Goal: Ask a question

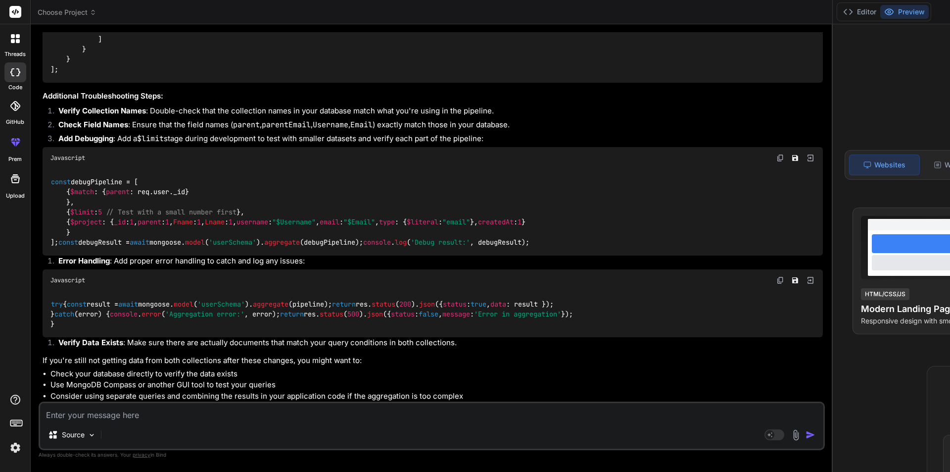
scroll to position [9392, 0]
click at [169, 413] on textarea at bounding box center [431, 412] width 783 height 18
paste textarea "{ "status": "success", "pagination": { "totalCount": 2, "currentPage": 1, "tota…"
type textarea "{ "status": "success", "pagination": { "totalCount": 2, "currentPage": 1, "tota…"
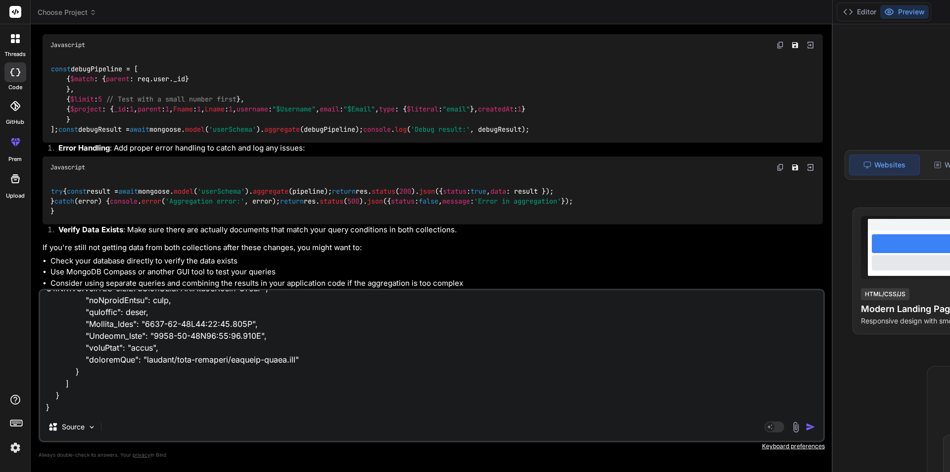
type textarea "x"
type textarea "{ "status": "success", "pagination": { "totalCount": 2, "currentPage": 1, "tota…"
type textarea "x"
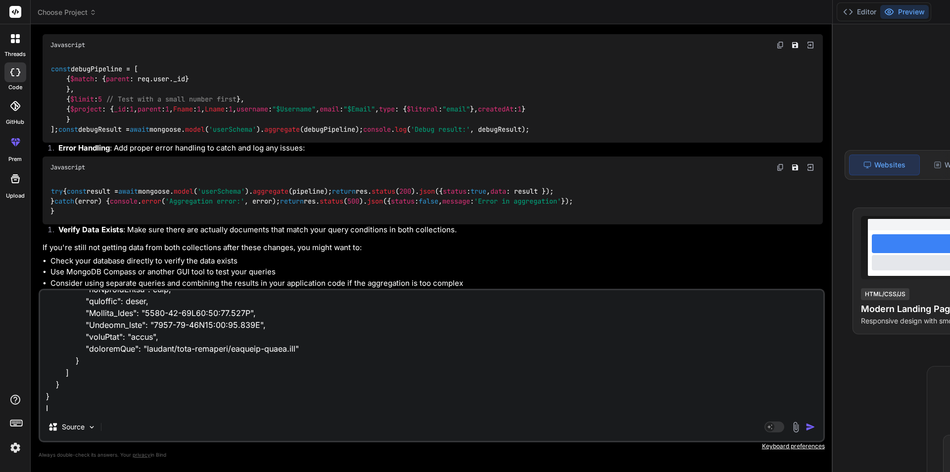
scroll to position [523, 0]
type textarea "{ "status": "success", "pagination": { "totalCount": 2, "currentPage": 1, "tota…"
type textarea "x"
type textarea "{ "status": "success", "pagination": { "totalCount": 2, "currentPage": 1, "tota…"
type textarea "x"
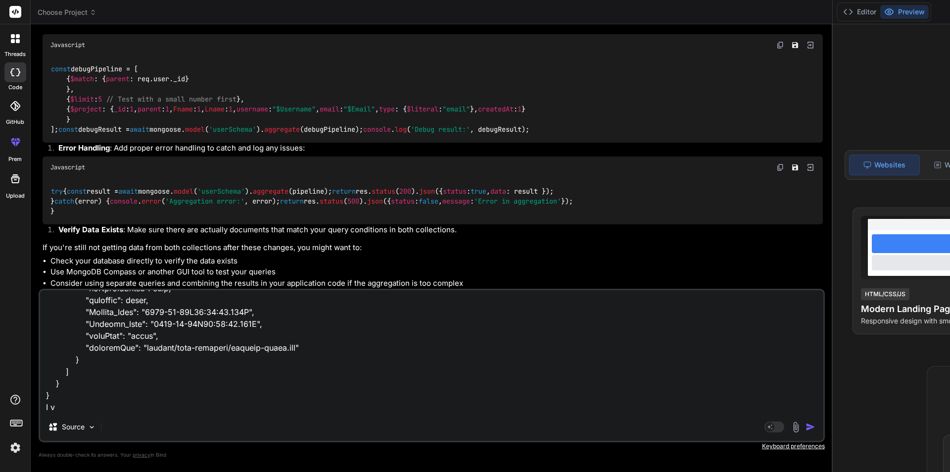
type textarea "{ "status": "success", "pagination": { "totalCount": 2, "currentPage": 1, "tota…"
type textarea "x"
type textarea "{ "status": "success", "pagination": { "totalCount": 2, "currentPage": 1, "tota…"
type textarea "x"
type textarea "{ "status": "success", "pagination": { "totalCount": 2, "currentPage": 1, "tota…"
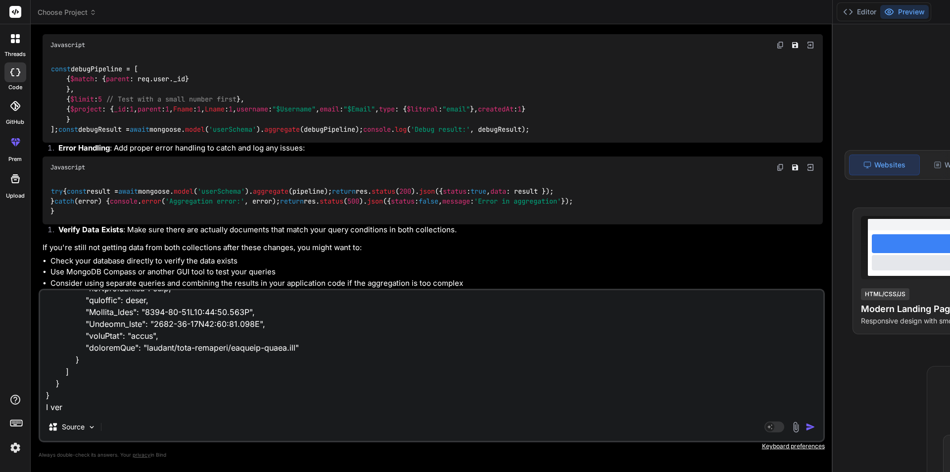
type textarea "x"
type textarea "{ "status": "success", "pagination": { "totalCount": 2, "currentPage": 1, "tota…"
type textarea "x"
type textarea "{ "status": "success", "pagination": { "totalCount": 2, "currentPage": 1, "tota…"
type textarea "x"
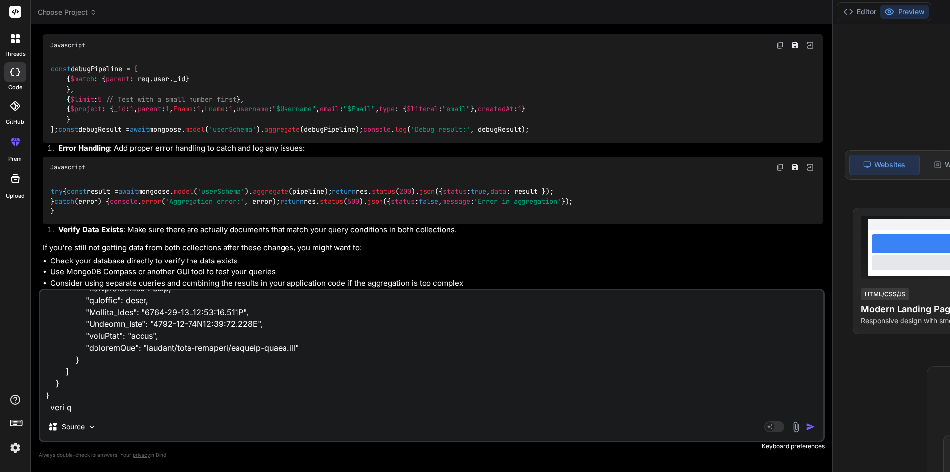
type textarea "{ "status": "success", "pagination": { "totalCount": 2, "currentPage": 1, "tota…"
type textarea "x"
type textarea "{ "status": "success", "pagination": { "totalCount": 2, "currentPage": 1, "tota…"
type textarea "x"
type textarea "{ "status": "success", "pagination": { "totalCount": 2, "currentPage": 1, "tota…"
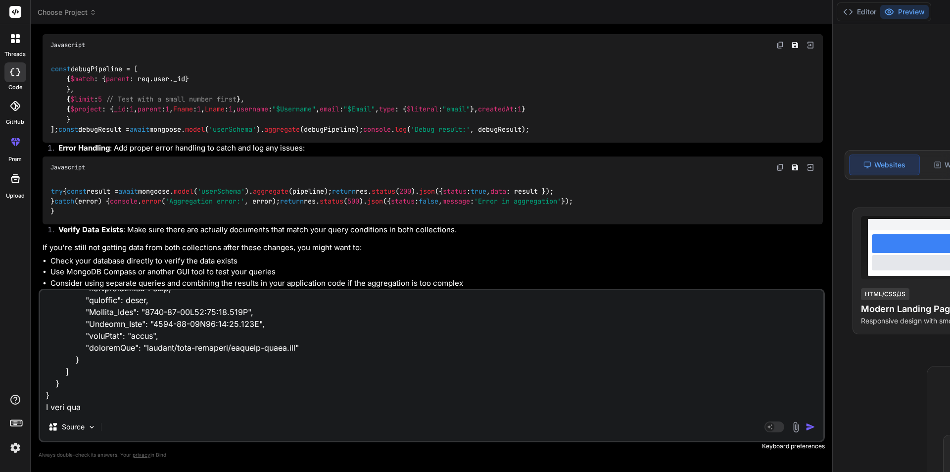
type textarea "x"
type textarea "{ "status": "success", "pagination": { "totalCount": 2, "currentPage": 1, "tota…"
type textarea "x"
type textarea "{ "status": "success", "pagination": { "totalCount": 2, "currentPage": 1, "tota…"
type textarea "x"
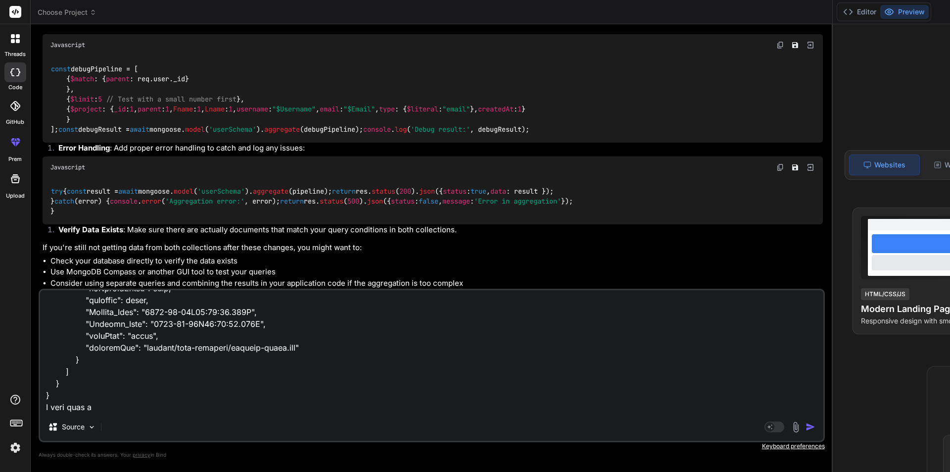
type textarea "{ "status": "success", "pagination": { "totalCount": 2, "currentPage": 1, "tota…"
type textarea "x"
type textarea "{ "status": "success", "pagination": { "totalCount": 2, "currentPage": 1, "tota…"
type textarea "x"
type textarea "{ "status": "success", "pagination": { "totalCount": 2, "currentPage": 1, "tota…"
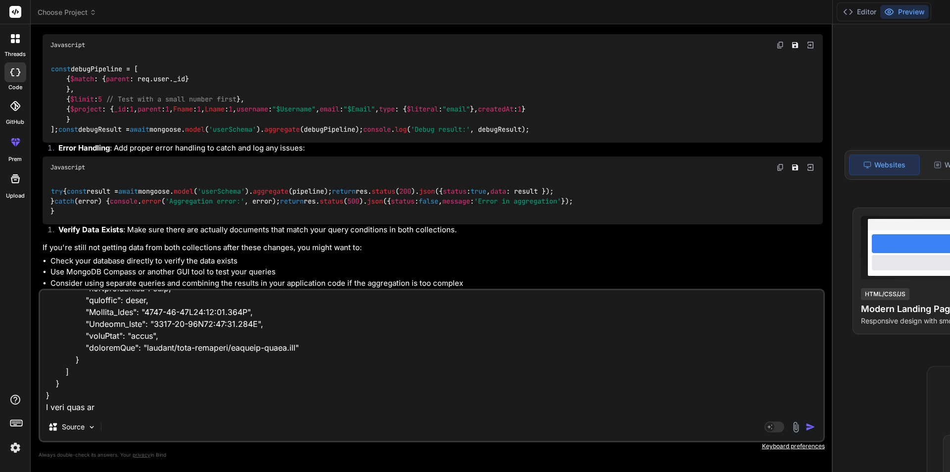
type textarea "x"
type textarea "{ "status": "success", "pagination": { "totalCount": 2, "currentPage": 1, "tota…"
type textarea "x"
type textarea "{ "status": "success", "pagination": { "totalCount": 2, "currentPage": 1, "tota…"
type textarea "x"
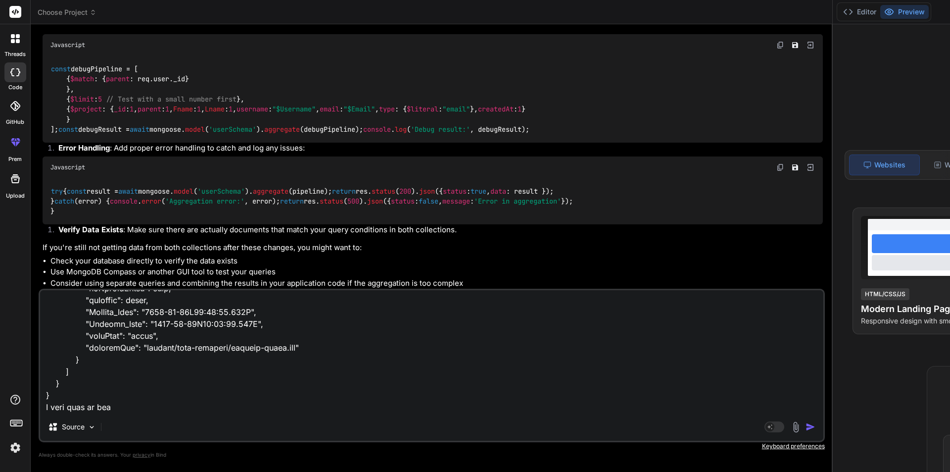
type textarea "{ "status": "success", "pagination": { "totalCount": 2, "currentPage": 1, "tota…"
type textarea "x"
type textarea "{ "status": "success", "pagination": { "totalCount": 2, "currentPage": 1, "tota…"
type textarea "x"
type textarea "{ "status": "success", "pagination": { "totalCount": 2, "currentPage": 1, "tota…"
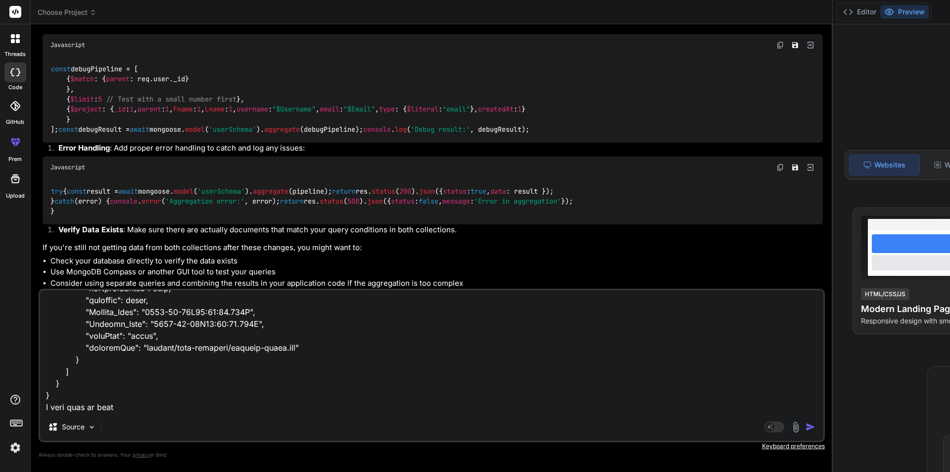
type textarea "x"
type textarea "{ "status": "success", "pagination": { "totalCount": 2, "currentPage": 1, "tota…"
type textarea "x"
type textarea "{ "status": "success", "pagination": { "totalCount": 2, "currentPage": 1, "tota…"
type textarea "x"
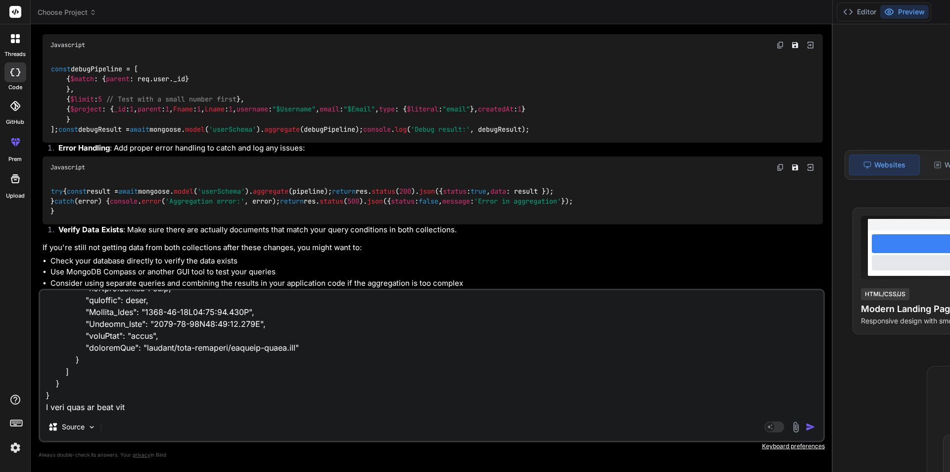
type textarea "{ "status": "success", "pagination": { "totalCount": 2, "currentPage": 1, "tota…"
type textarea "x"
type textarea "{ "status": "success", "pagination": { "totalCount": 2, "currentPage": 1, "tota…"
type textarea "x"
type textarea "{ "status": "success", "pagination": { "totalCount": 2, "currentPage": 1, "tota…"
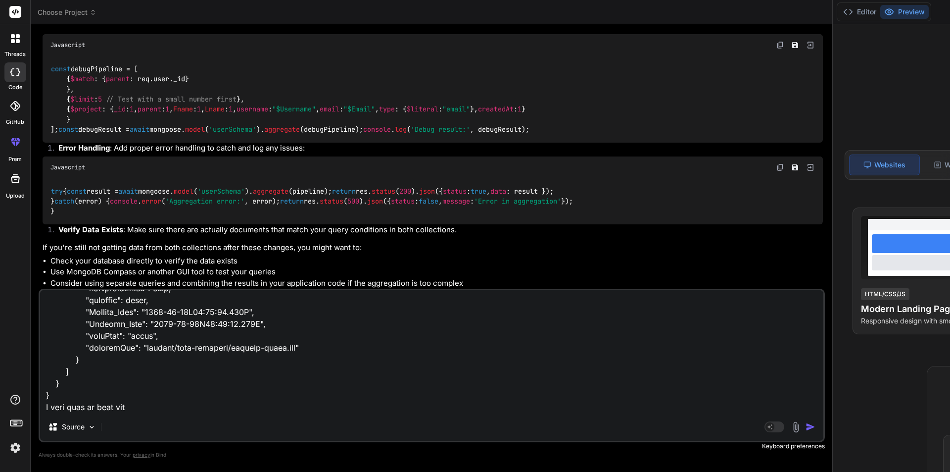
type textarea "x"
type textarea "{ "status": "success", "pagination": { "totalCount": 2, "currentPage": 1, "tota…"
type textarea "x"
type textarea "{ "status": "success", "pagination": { "totalCount": 2, "currentPage": 1, "tota…"
type textarea "x"
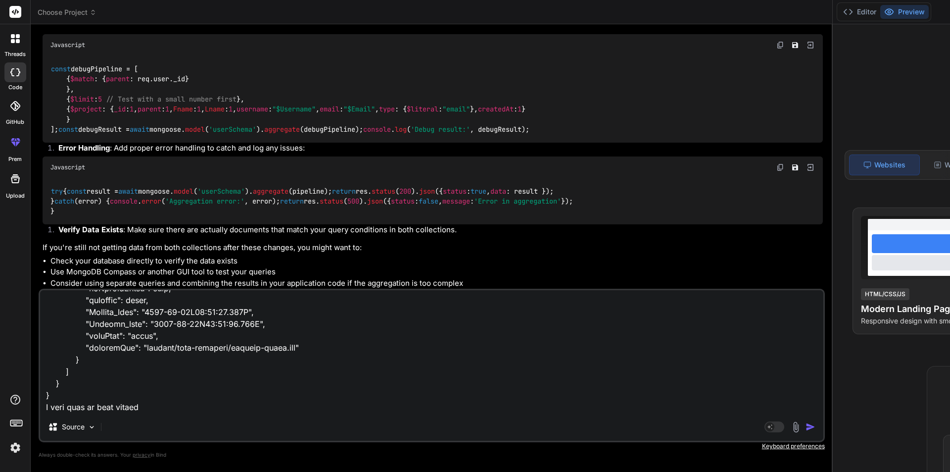
type textarea "{ "status": "success", "pagination": { "totalCount": 2, "currentPage": 1, "tota…"
type textarea "x"
type textarea "{ "status": "success", "pagination": { "totalCount": 2, "currentPage": 1, "tota…"
type textarea "x"
type textarea "{ "status": "success", "pagination": { "totalCount": 2, "currentPage": 1, "tota…"
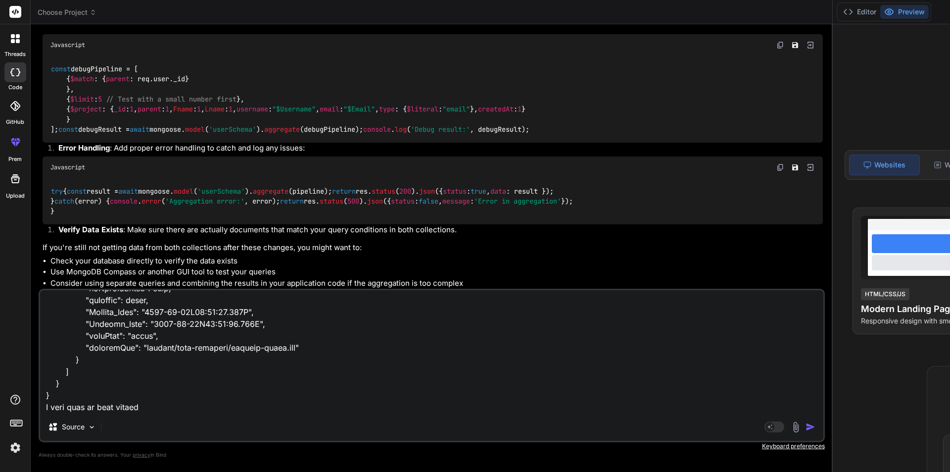
type textarea "x"
type textarea "{ "status": "success", "pagination": { "totalCount": 2, "currentPage": 1, "tota…"
type textarea "x"
type textarea "{ "status": "success", "pagination": { "totalCount": 2, "currentPage": 1, "tota…"
type textarea "x"
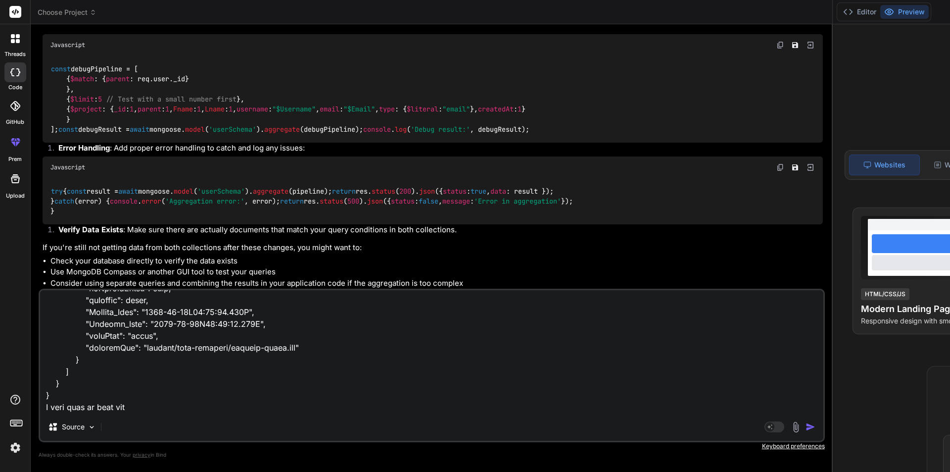
type textarea "{ "status": "success", "pagination": { "totalCount": 2, "currentPage": 1, "tota…"
type textarea "x"
type textarea "{ "status": "success", "pagination": { "totalCount": 2, "currentPage": 1, "tota…"
type textarea "x"
type textarea "{ "status": "success", "pagination": { "totalCount": 2, "currentPage": 1, "tota…"
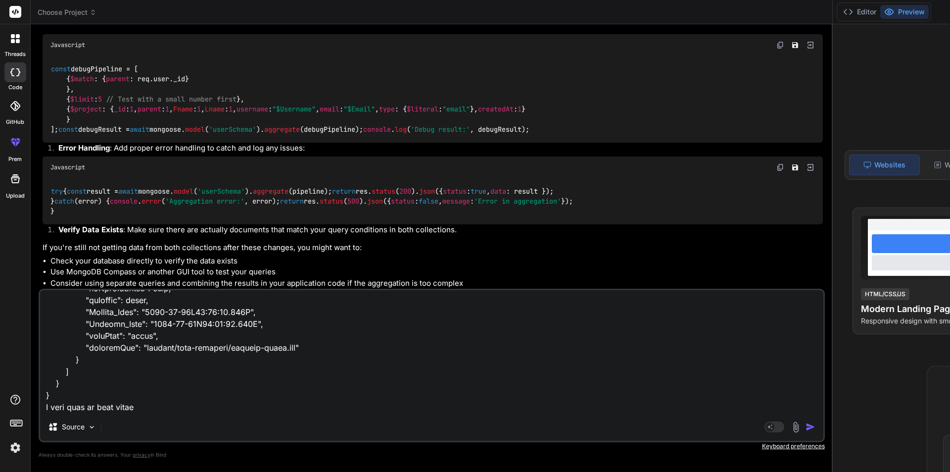
type textarea "x"
type textarea "{ "status": "success", "pagination": { "totalCount": 2, "currentPage": 1, "tota…"
type textarea "x"
type textarea "{ "status": "success", "pagination": { "totalCount": 2, "currentPage": 1, "tota…"
type textarea "x"
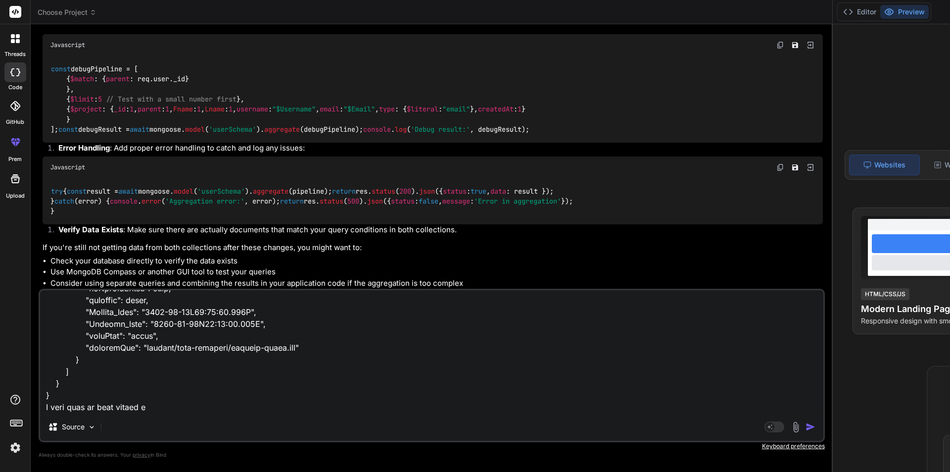
type textarea "{ "status": "success", "pagination": { "totalCount": 2, "currentPage": 1, "tota…"
type textarea "x"
type textarea "{ "status": "success", "pagination": { "totalCount": 2, "currentPage": 1, "tota…"
type textarea "x"
type textarea "{ "status": "success", "pagination": { "totalCount": 2, "currentPage": 1, "tota…"
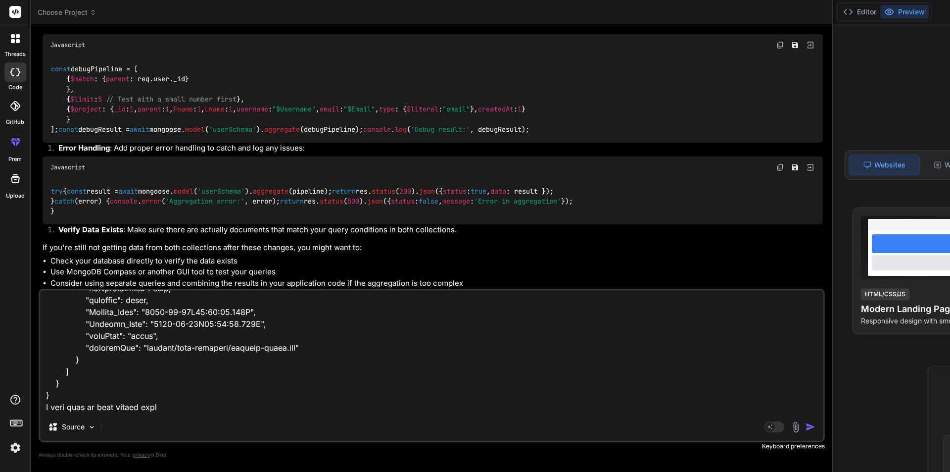
type textarea "x"
type textarea "{ "status": "success", "pagination": { "totalCount": 2, "currentPage": 1, "tota…"
type textarea "x"
type textarea "{ "status": "success", "pagination": { "totalCount": 2, "currentPage": 1, "tota…"
type textarea "x"
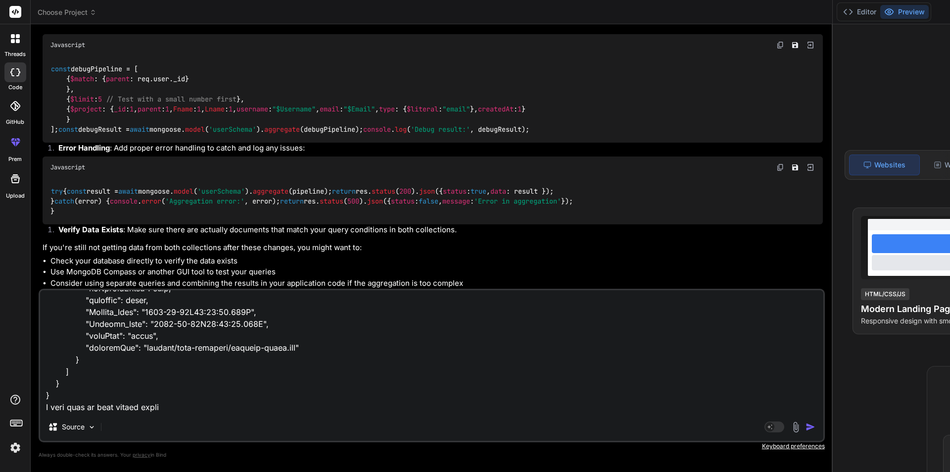
type textarea "{ "status": "success", "pagination": { "totalCount": 2, "currentPage": 1, "tota…"
type textarea "x"
type textarea "{ "status": "success", "pagination": { "totalCount": 2, "currentPage": 1, "tota…"
type textarea "x"
type textarea "{ "status": "success", "pagination": { "totalCount": 2, "currentPage": 1, "tota…"
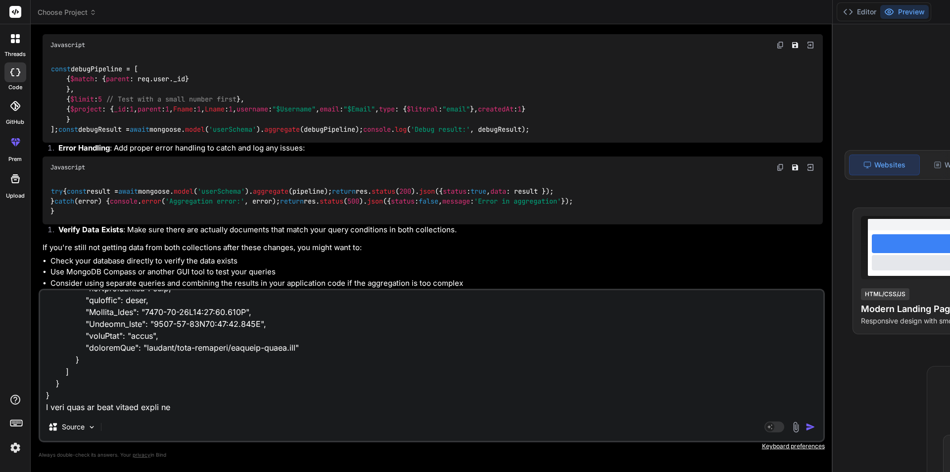
type textarea "x"
type textarea "{ "status": "success", "pagination": { "totalCount": 2, "currentPage": 1, "tota…"
type textarea "x"
type textarea "{ "status": "success", "pagination": { "totalCount": 2, "currentPage": 1, "tota…"
type textarea "x"
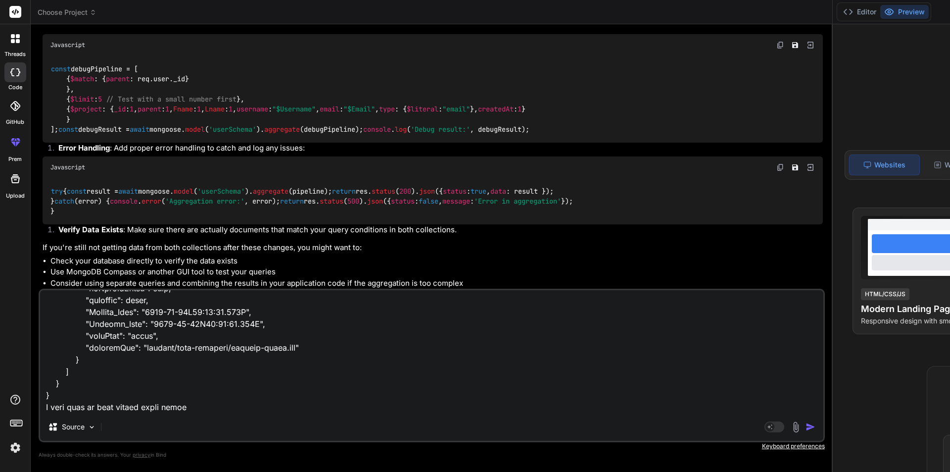
type textarea "{ "status": "success", "pagination": { "totalCount": 2, "currentPage": 1, "tota…"
type textarea "x"
type textarea "{ "status": "success", "pagination": { "totalCount": 2, "currentPage": 1, "tota…"
type textarea "x"
type textarea "{ "status": "success", "pagination": { "totalCount": 2, "currentPage": 1, "tota…"
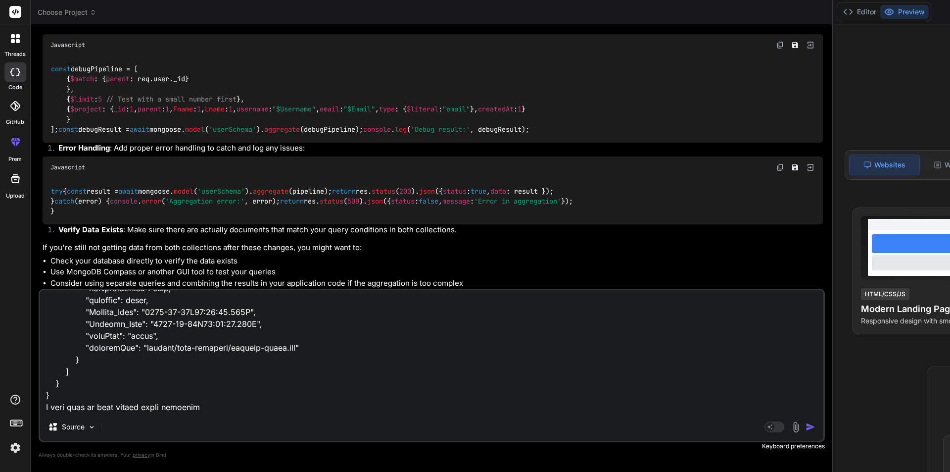
type textarea "x"
type textarea "{ "status": "success", "pagination": { "totalCount": 2, "currentPage": 1, "tota…"
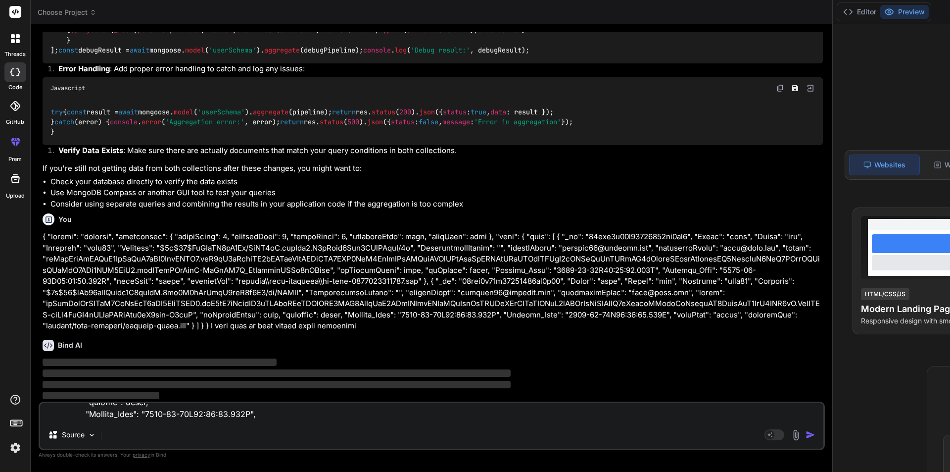
type textarea "x"
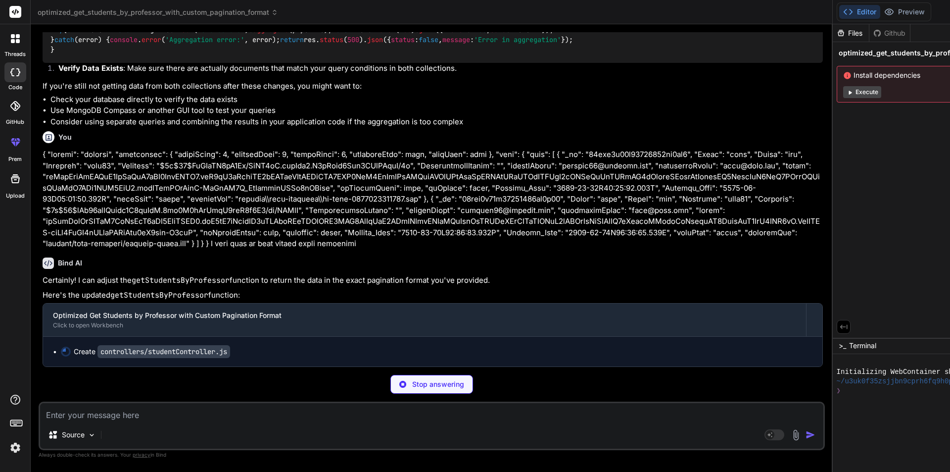
scroll to position [12270, 0]
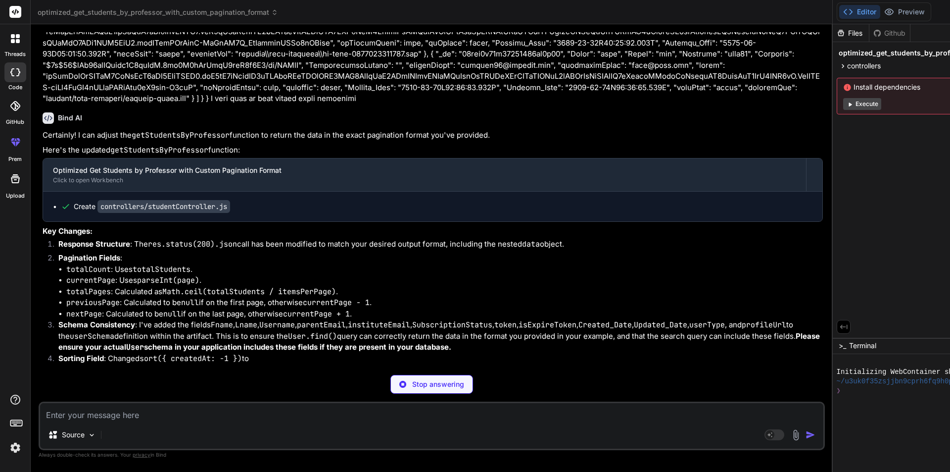
type textarea "x"
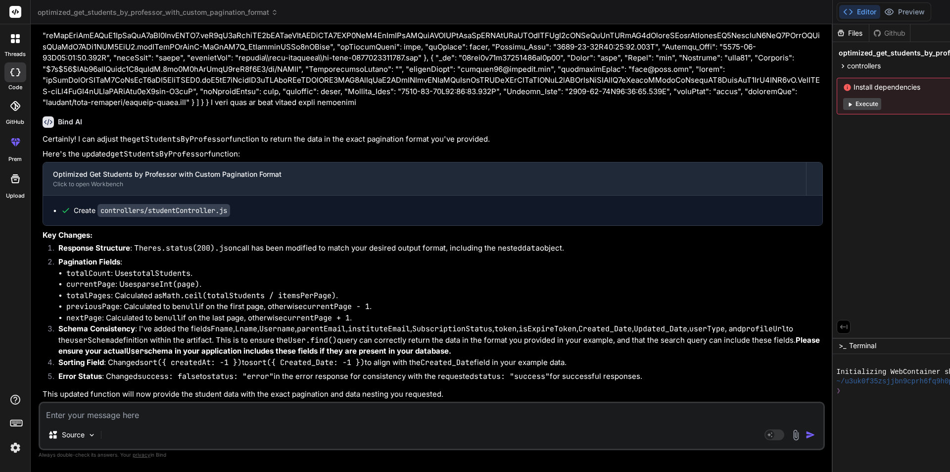
scroll to position [12411, 0]
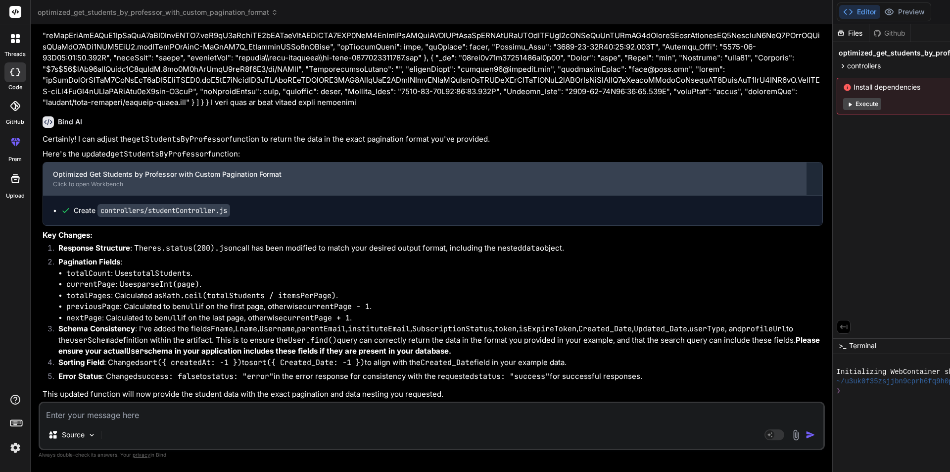
drag, startPoint x: 733, startPoint y: 184, endPoint x: 623, endPoint y: 184, distance: 109.8
click at [623, 184] on div "Bind AI Web Search Created with Pixso. Code Generator You how i will design the…" at bounding box center [432, 247] width 802 height 447
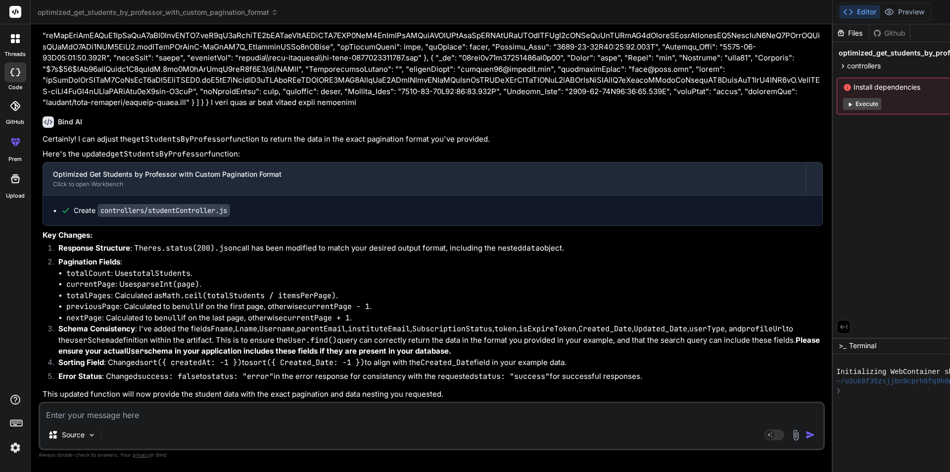
click at [16, 47] on div at bounding box center [15, 38] width 21 height 21
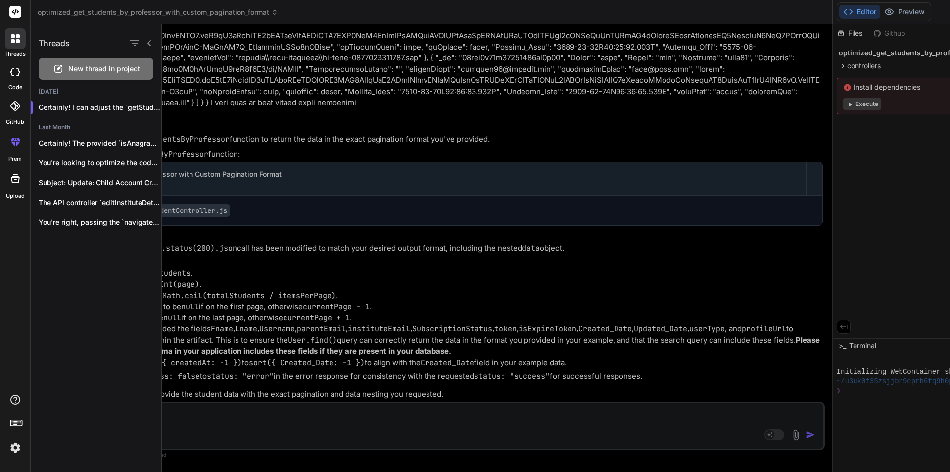
click at [16, 47] on div at bounding box center [15, 38] width 21 height 21
click at [304, 164] on div at bounding box center [556, 247] width 788 height 447
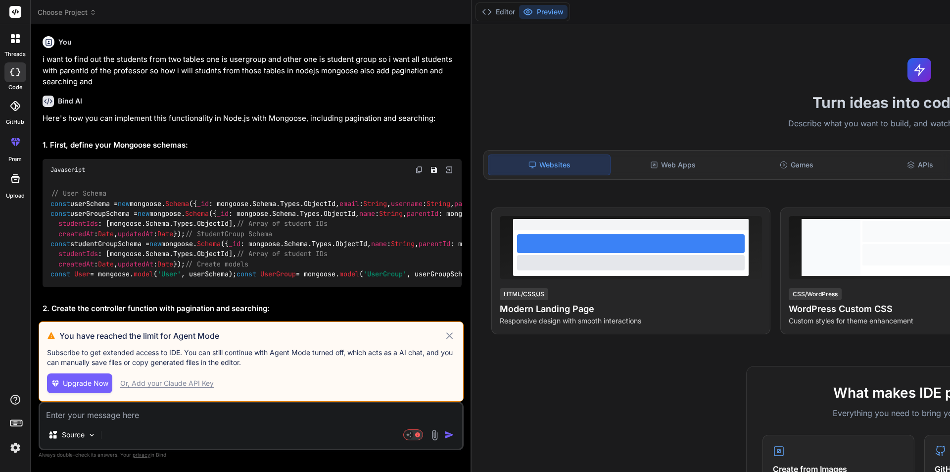
type textarea "x"
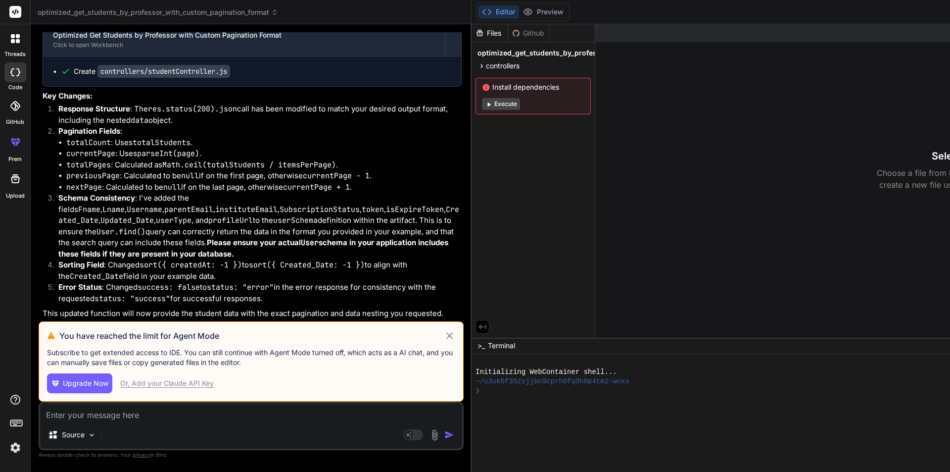
scroll to position [5222, 0]
click at [110, 408] on textarea at bounding box center [251, 412] width 422 height 18
type textarea "i"
type textarea "x"
type textarea "i"
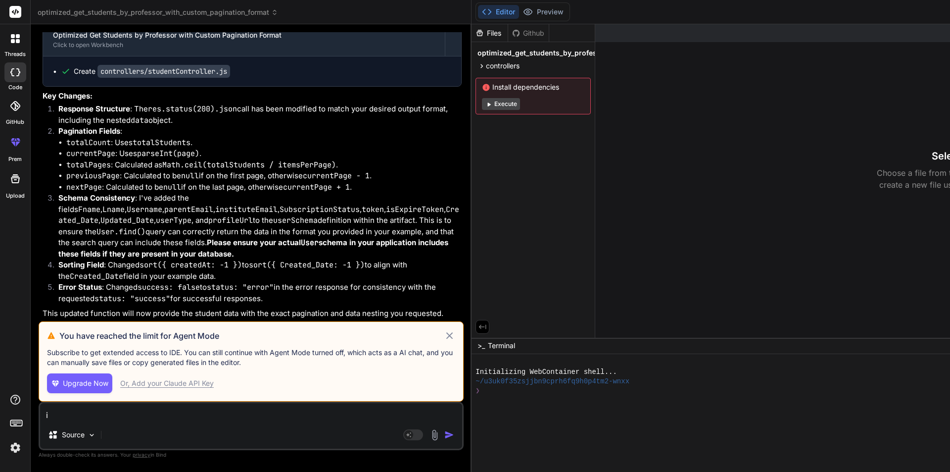
type textarea "x"
type textarea "i j"
type textarea "x"
type textarea "i ju"
type textarea "x"
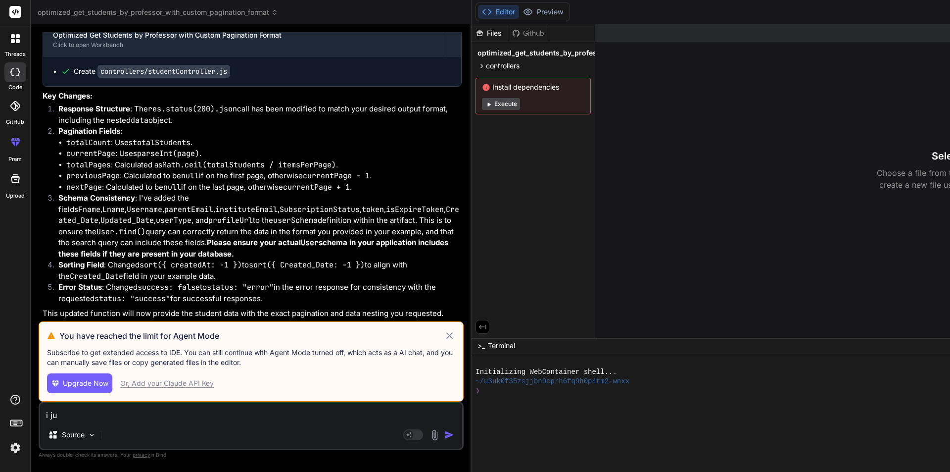
type textarea "i jus"
type textarea "x"
type textarea "i jus"
type textarea "x"
type textarea "i jus w"
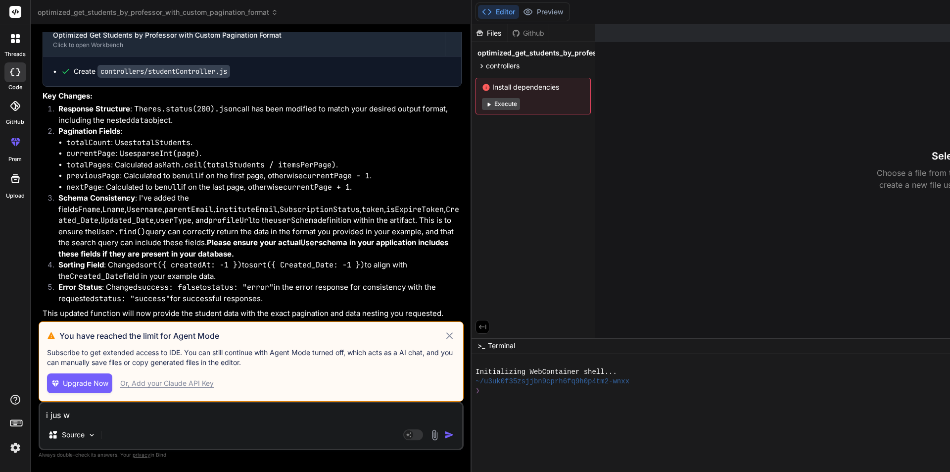
type textarea "x"
type textarea "i jus wa"
type textarea "x"
type textarea "i jus w"
type textarea "x"
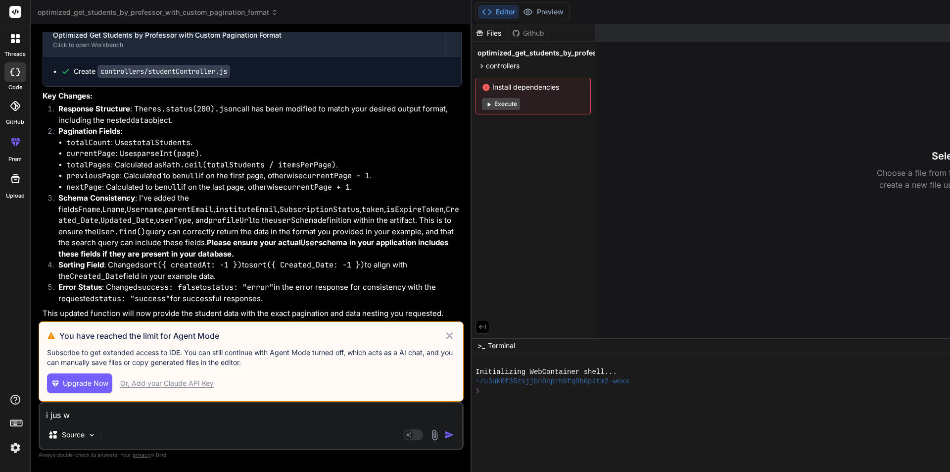
type textarea "i jus"
type textarea "x"
type textarea "i jus"
type textarea "x"
type textarea "i just"
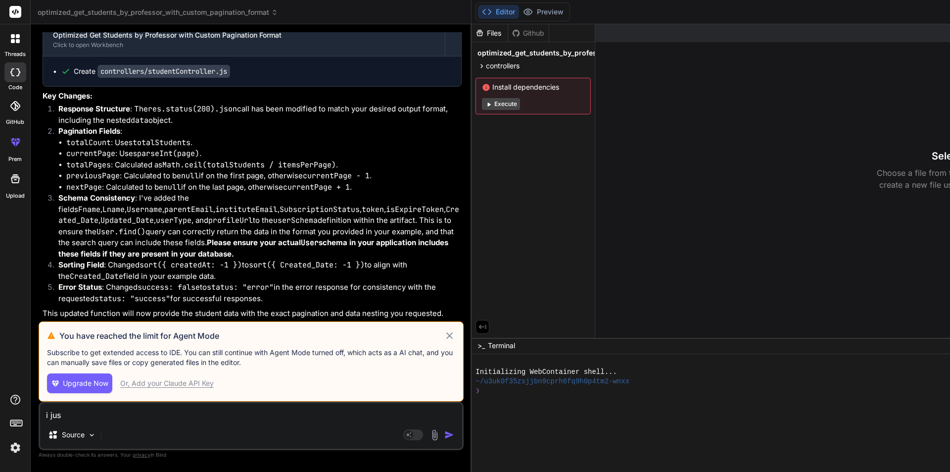
type textarea "x"
type textarea "i just"
type textarea "x"
type textarea "i just w"
type textarea "x"
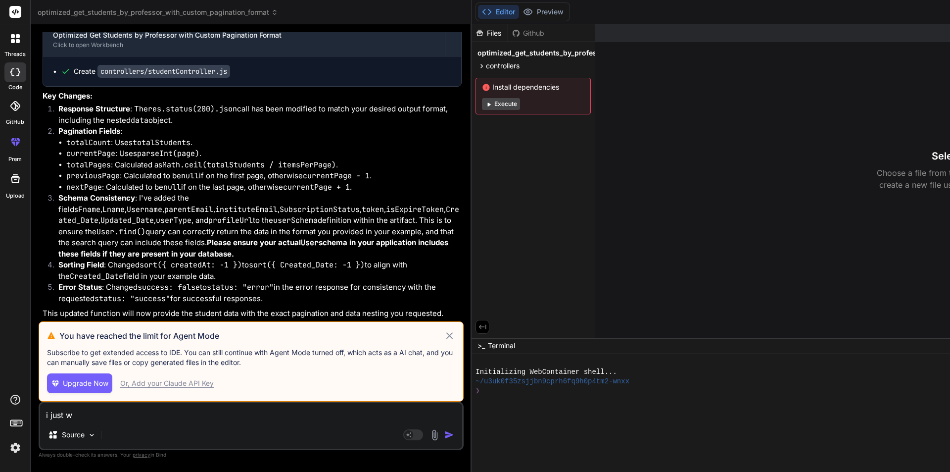
type textarea "i just wa"
type textarea "x"
type textarea "i just wan"
type textarea "x"
type textarea "i just want"
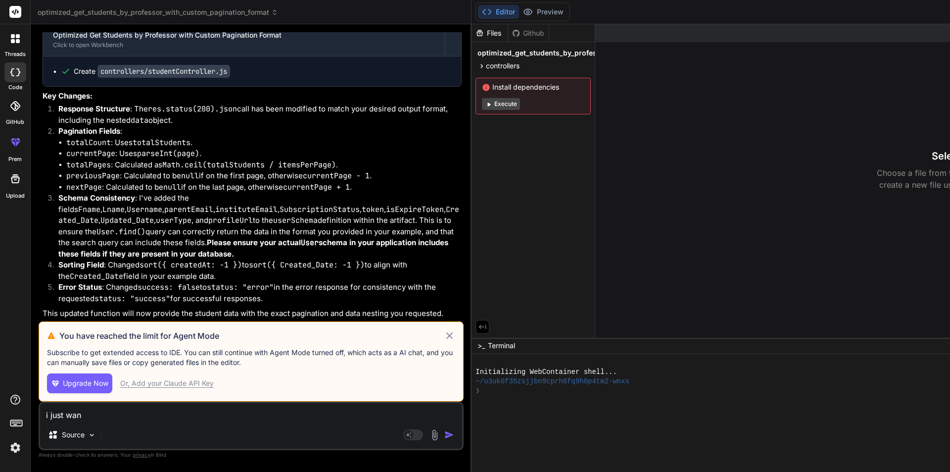
type textarea "x"
type textarea "i just want"
type textarea "x"
type textarea "i just want c"
type textarea "x"
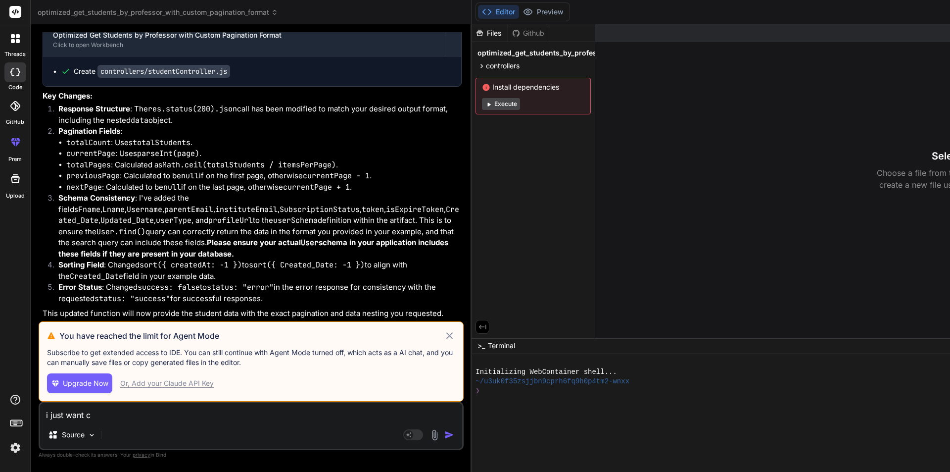
type textarea "i just want co"
type textarea "x"
type textarea "i just want cod"
type textarea "x"
type textarea "i just want code"
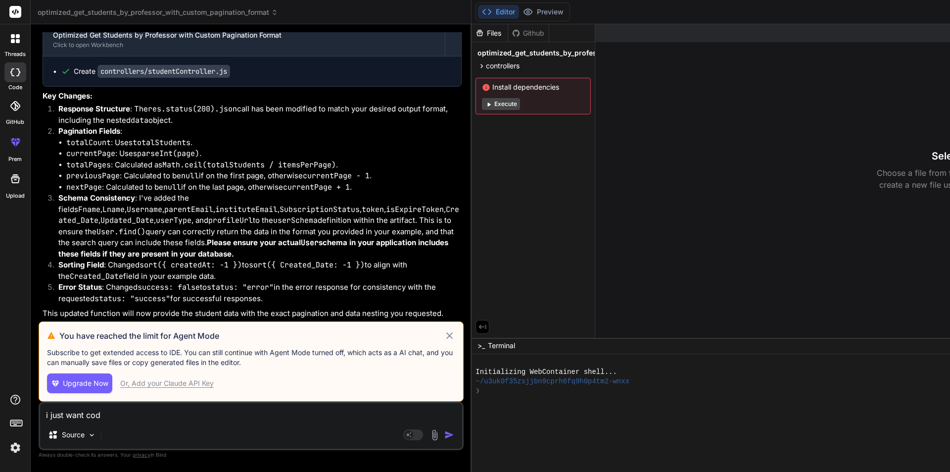
type textarea "x"
type textarea "i just want code"
type textarea "x"
type textarea "i just want code d"
type textarea "x"
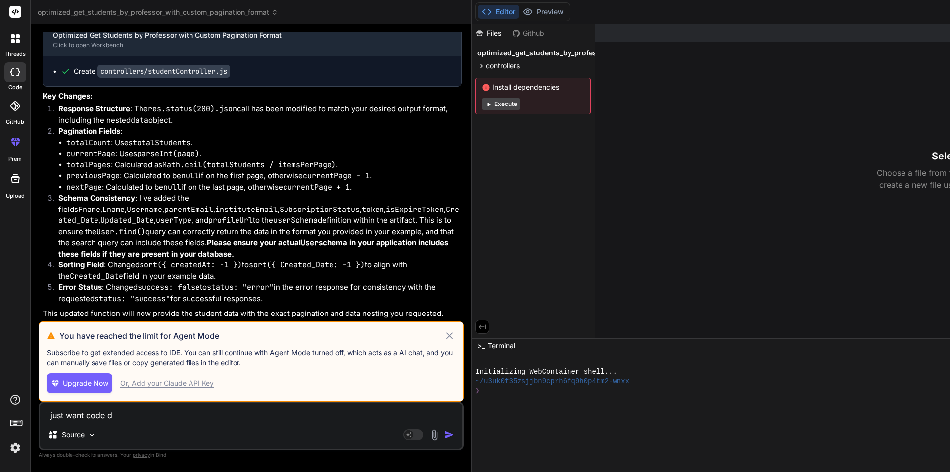
type textarea "i just want code do"
type textarea "x"
type textarea "i just want code don"
type textarea "x"
type textarea "i just want code don'"
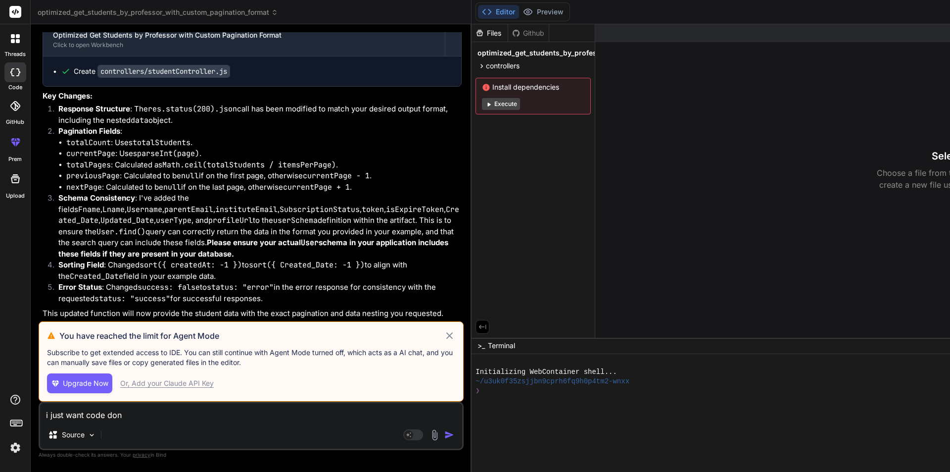
type textarea "x"
type textarea "i just want code don't"
type textarea "x"
type textarea "i just want code don't"
type textarea "x"
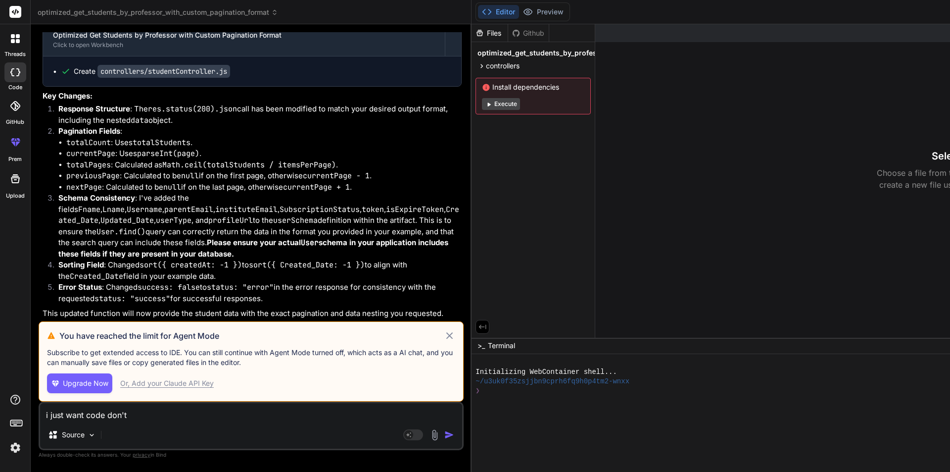
type textarea "i just want code don't e"
type textarea "x"
type textarea "i just want code don't ex"
type textarea "x"
type textarea "i just want code don't exe"
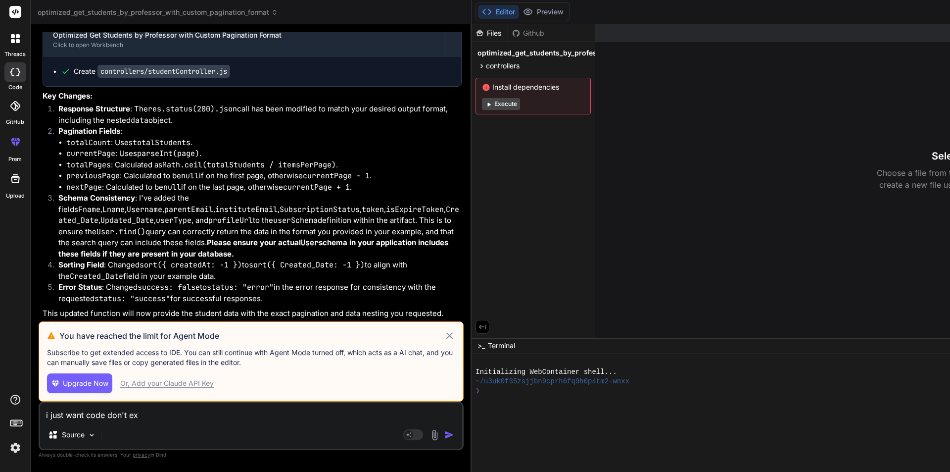
type textarea "x"
type textarea "i just want code don't exec"
type textarea "x"
type textarea "i just want code don't execu"
type textarea "x"
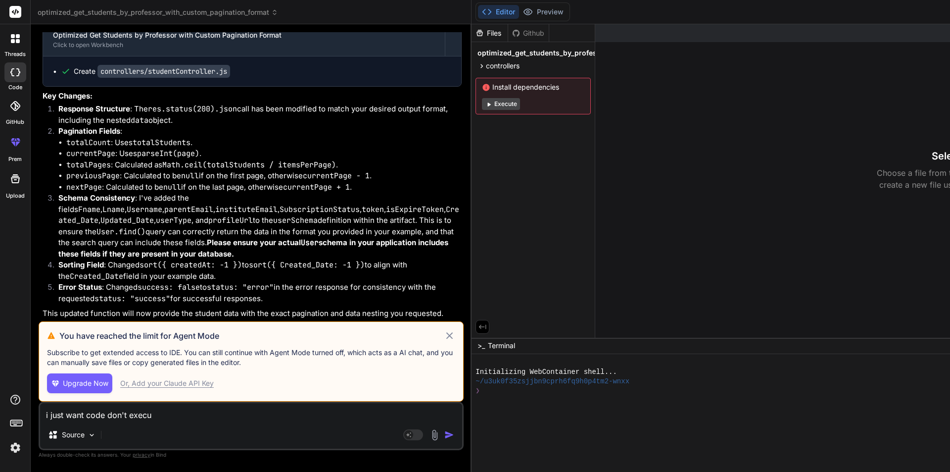
type textarea "i just want code don't execut"
type textarea "x"
type textarea "i just want code don't execute"
type textarea "x"
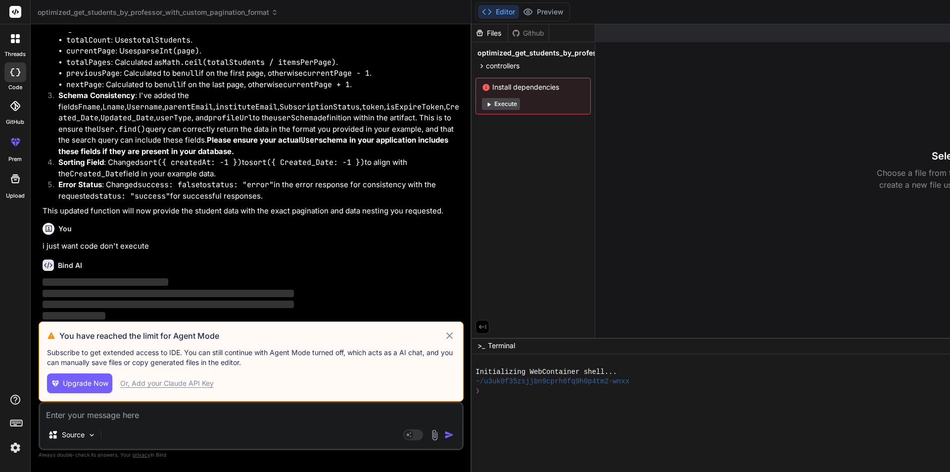
scroll to position [5325, 0]
click at [444, 334] on icon at bounding box center [449, 336] width 11 height 12
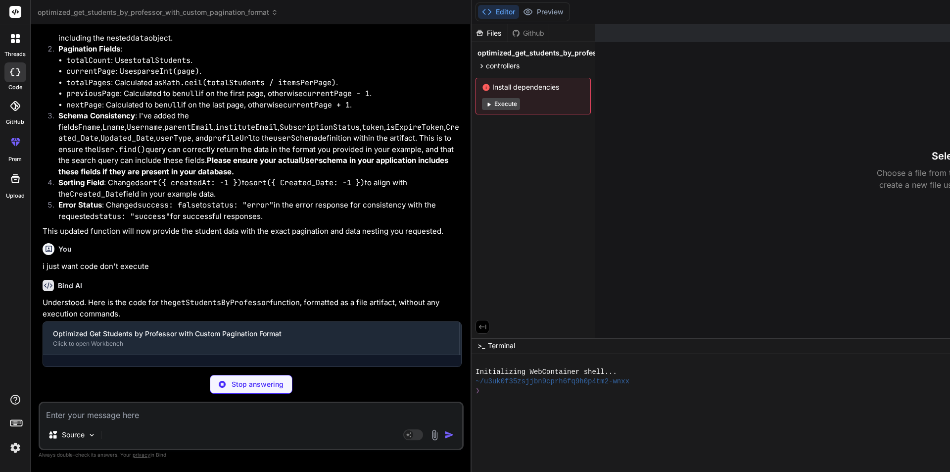
scroll to position [5323, 0]
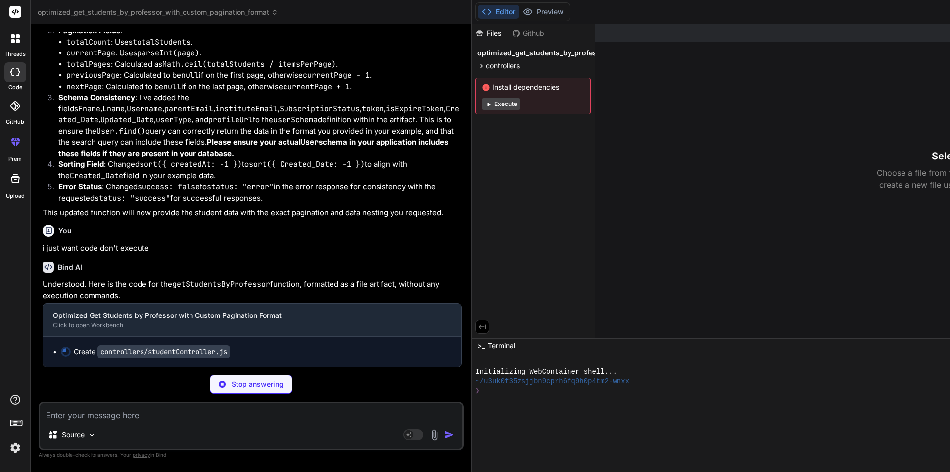
type textarea "x"
